Goal: Information Seeking & Learning: Check status

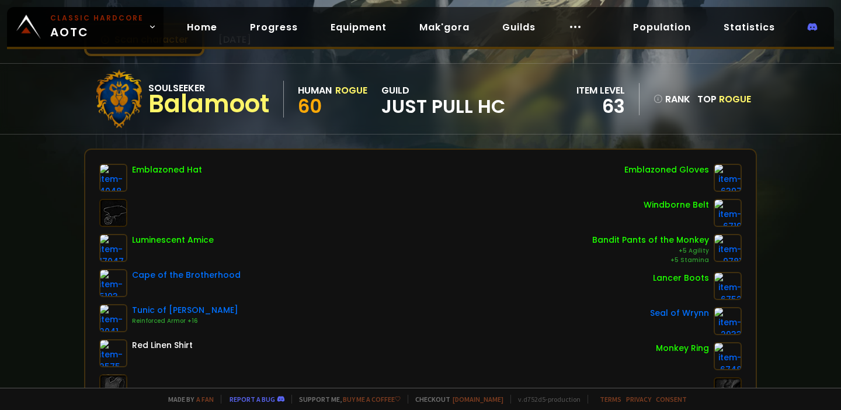
scroll to position [64, 0]
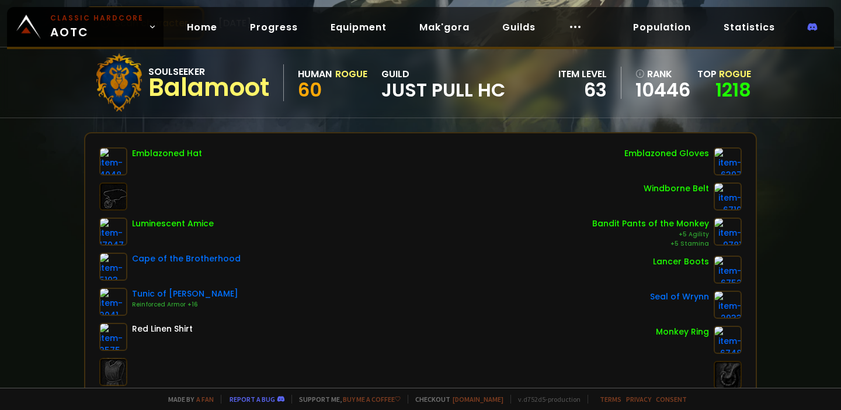
scroll to position [37, 0]
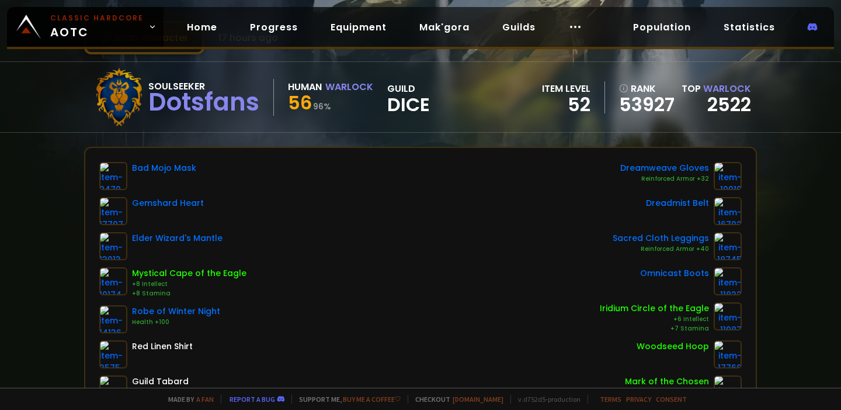
scroll to position [61, 0]
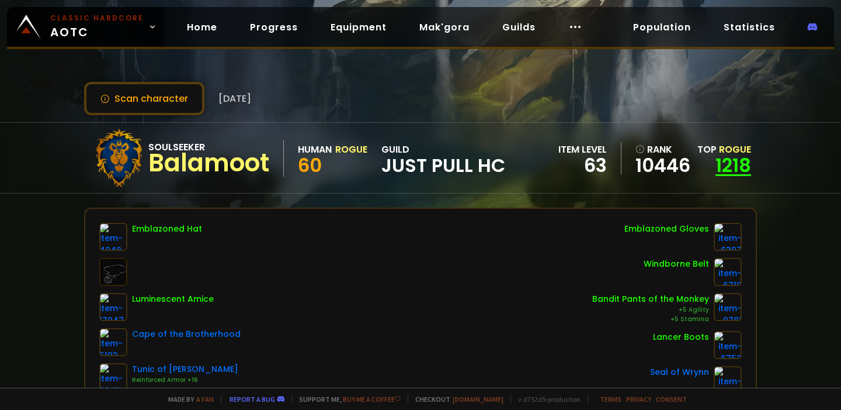
click at [728, 165] on link "1218" at bounding box center [734, 165] width 36 height 26
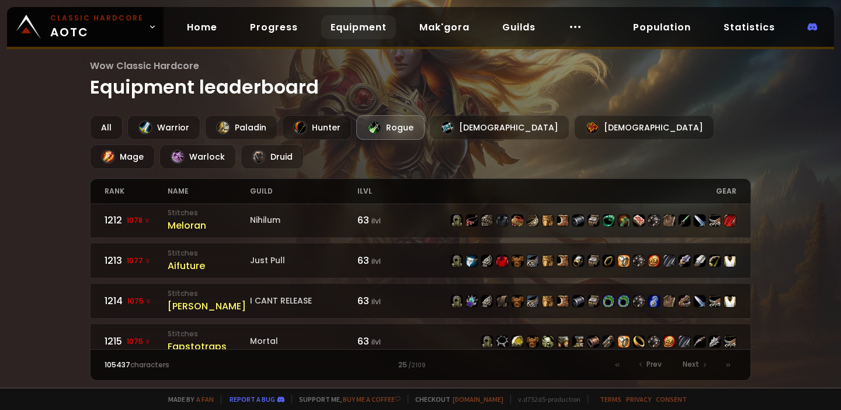
scroll to position [447, 0]
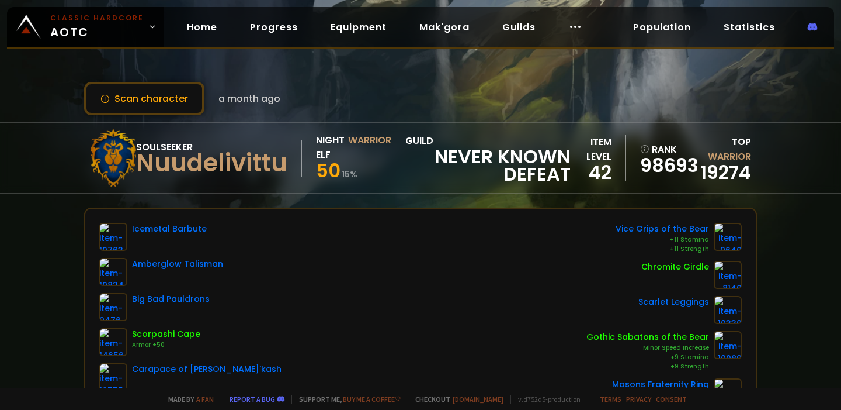
click at [387, 93] on div "Scan character a month ago" at bounding box center [420, 98] width 673 height 33
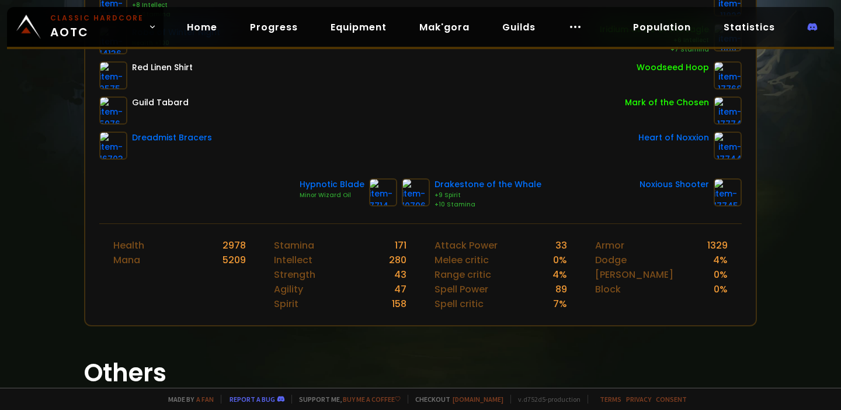
scroll to position [349, 0]
